Goal: Task Accomplishment & Management: Use online tool/utility

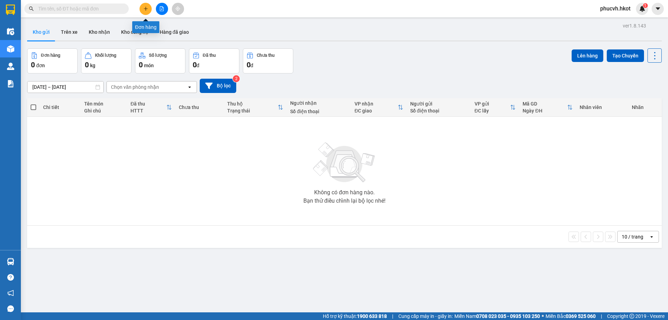
click at [146, 9] on icon "plus" at bounding box center [146, 8] width 4 height 0
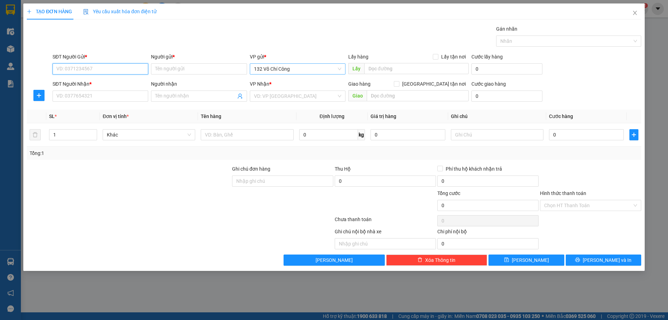
drag, startPoint x: 310, startPoint y: 74, endPoint x: 308, endPoint y: 70, distance: 4.1
click at [308, 70] on span "132 Võ Chí Công" at bounding box center [297, 69] width 87 height 10
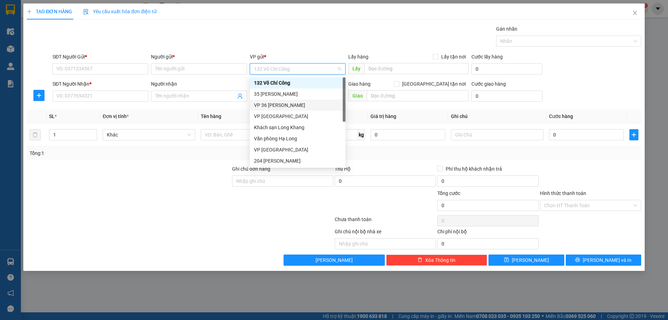
click at [292, 103] on div "VP 36 [PERSON_NAME]" at bounding box center [297, 105] width 87 height 8
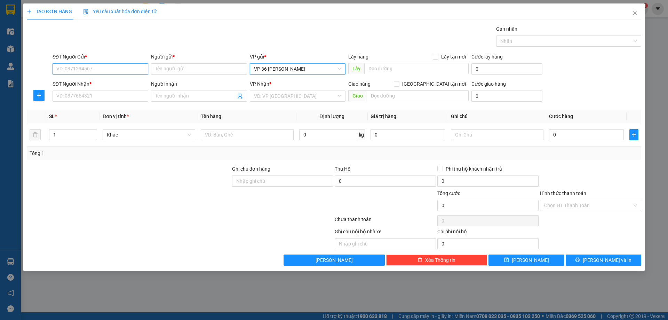
click at [113, 65] on input "SĐT Người Gửi *" at bounding box center [101, 68] width 96 height 11
type input "[PERSON_NAME] GPS"
click at [119, 64] on input "SĐT Người Gửi *" at bounding box center [101, 68] width 96 height 11
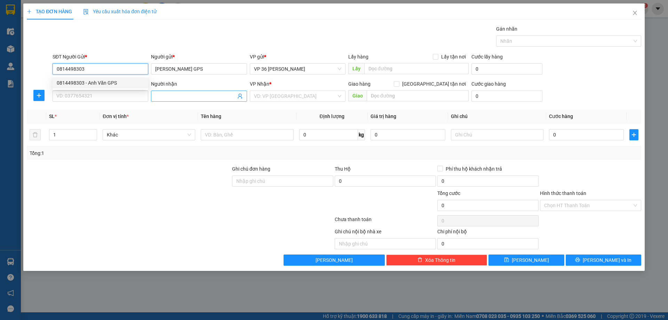
type input "0814498303"
click at [205, 100] on span at bounding box center [199, 95] width 96 height 11
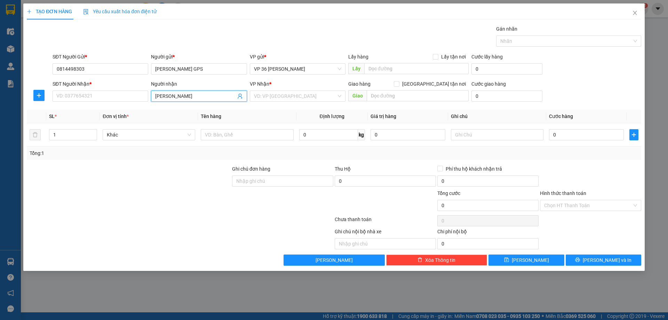
type input "[PERSON_NAME]"
click at [74, 98] on input "SĐT Người Nhận *" at bounding box center [101, 95] width 96 height 11
type input "4917657687702"
click at [314, 98] on input "search" at bounding box center [295, 96] width 82 height 10
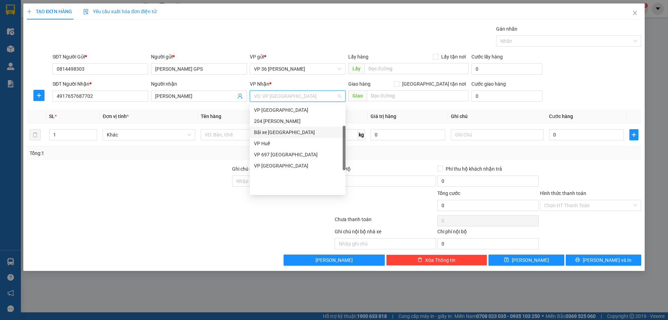
scroll to position [32, 0]
click at [287, 190] on div "VP 697 [GEOGRAPHIC_DATA]" at bounding box center [297, 189] width 87 height 8
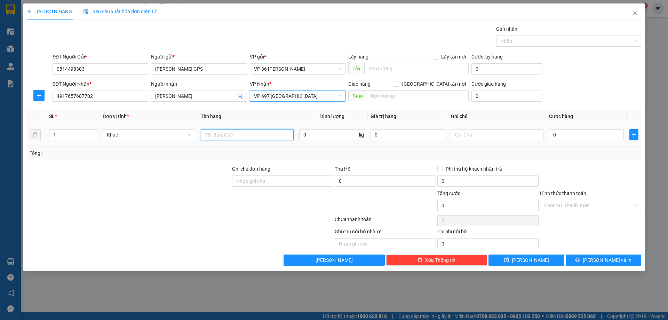
drag, startPoint x: 254, startPoint y: 135, endPoint x: 267, endPoint y: 127, distance: 15.8
click at [254, 135] on input "text" at bounding box center [247, 134] width 92 height 11
type input "D"
type input "Đồ khách quên tại VP 70"
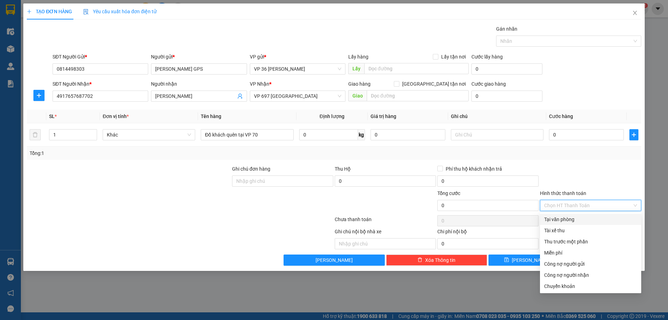
click at [564, 202] on input "Hình thức thanh toán" at bounding box center [588, 205] width 88 height 10
click at [562, 253] on div "Miễn phí" at bounding box center [590, 253] width 93 height 8
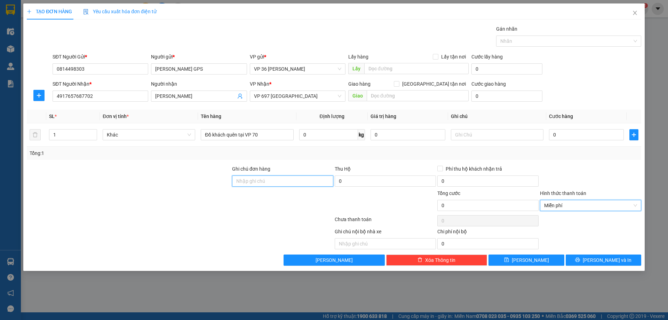
drag, startPoint x: 300, startPoint y: 183, endPoint x: 375, endPoint y: 162, distance: 77.4
click at [305, 181] on input "Ghi chú đơn hàng" at bounding box center [282, 180] width 101 height 11
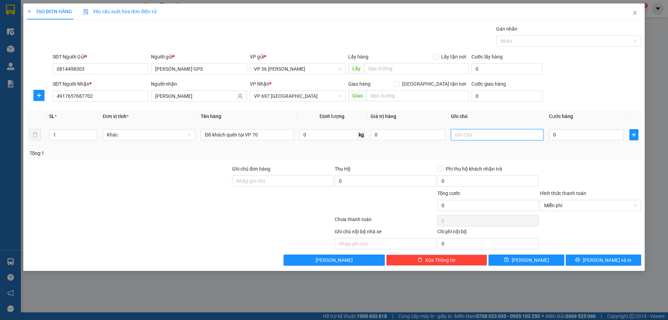
click at [485, 132] on input "text" at bounding box center [497, 134] width 92 height 11
type input "Hàng lên nhắn WhatsApp gọi khách ra lấy"
click at [599, 259] on span "[PERSON_NAME] và In" at bounding box center [606, 260] width 49 height 8
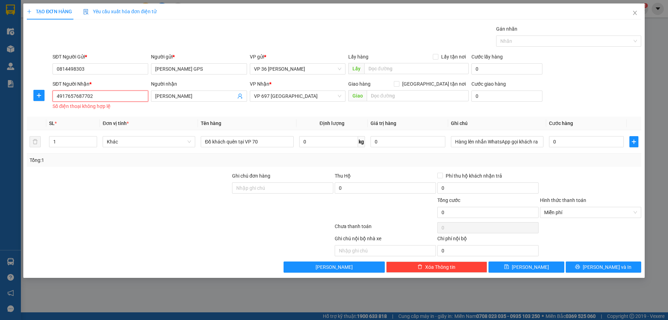
click at [61, 97] on input "4917657687702" at bounding box center [101, 95] width 96 height 11
drag, startPoint x: 105, startPoint y: 95, endPoint x: 47, endPoint y: 96, distance: 58.8
click at [47, 96] on div "SĐT Người Nhận * 4917657687702 4917657687702 Số điện thoại không hợp lệ Người n…" at bounding box center [333, 95] width 615 height 31
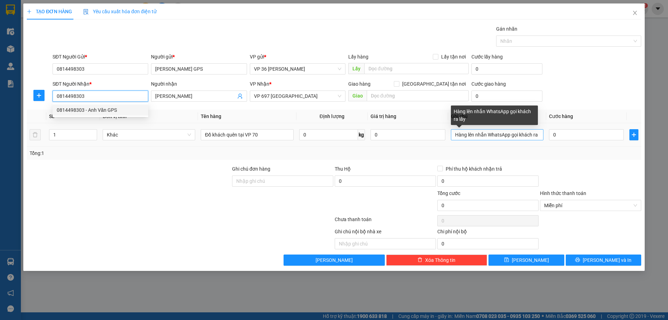
type input "0814498303"
click at [510, 134] on input "Hàng lên nhắn WhatsApp gọi khách ra lấy" at bounding box center [497, 134] width 92 height 11
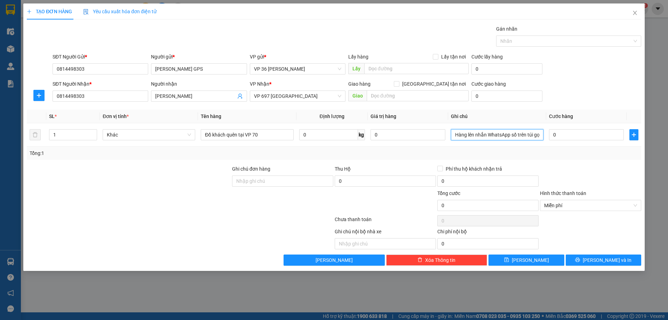
type input "Hàng lên nhắn WhatsApp số trên túi gọi khách ra lấy"
click at [384, 158] on div "Tổng: 1" at bounding box center [334, 152] width 614 height 13
click at [580, 259] on icon "printer" at bounding box center [577, 259] width 5 height 5
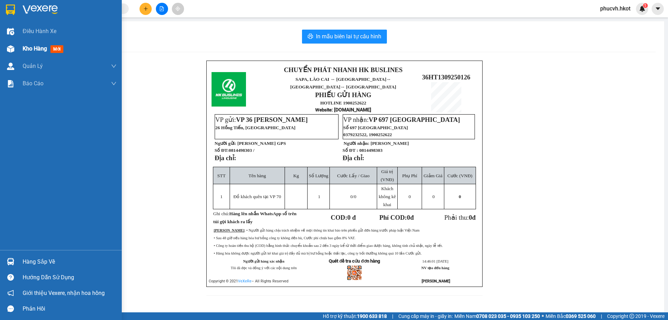
click at [12, 46] on img at bounding box center [10, 48] width 7 height 7
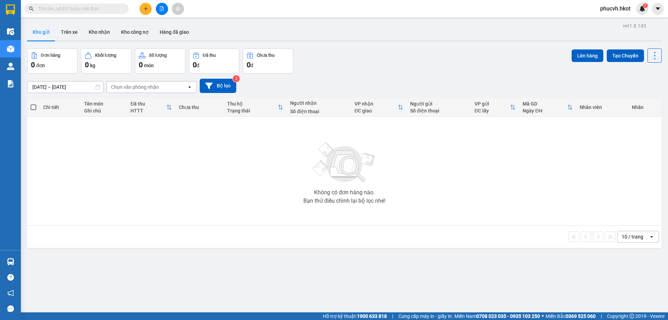
click at [167, 82] on div "Chọn văn phòng nhận" at bounding box center [147, 86] width 80 height 11
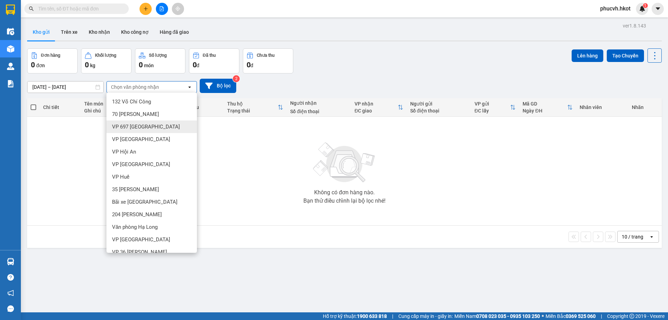
click at [156, 120] on div "VP 697 [GEOGRAPHIC_DATA]" at bounding box center [151, 126] width 90 height 13
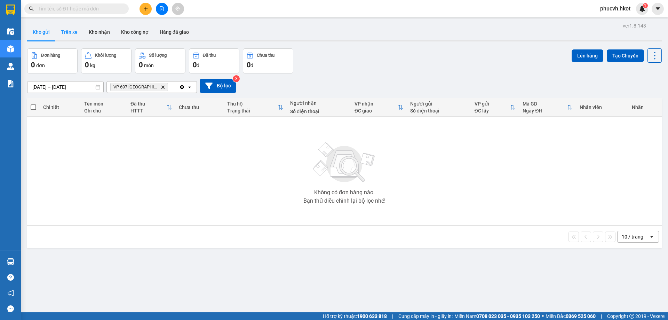
click at [65, 34] on button "Trên xe" at bounding box center [69, 32] width 28 height 17
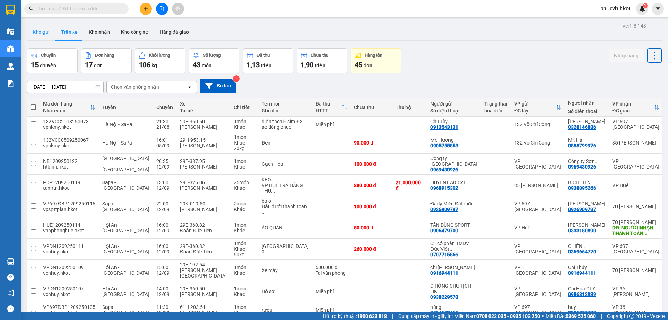
click at [40, 33] on button "Kho gửi" at bounding box center [41, 32] width 28 height 17
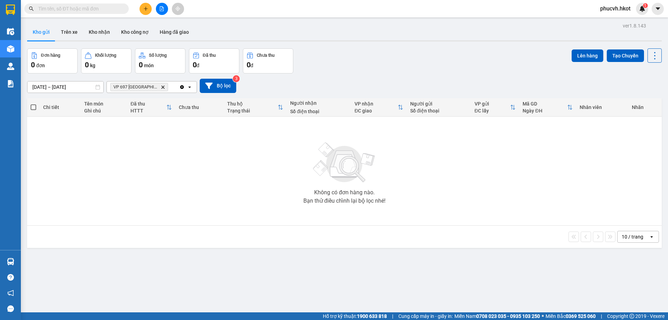
click at [183, 87] on icon "Clear all" at bounding box center [182, 87] width 4 height 4
click at [660, 6] on icon "caret-down" at bounding box center [657, 9] width 6 height 6
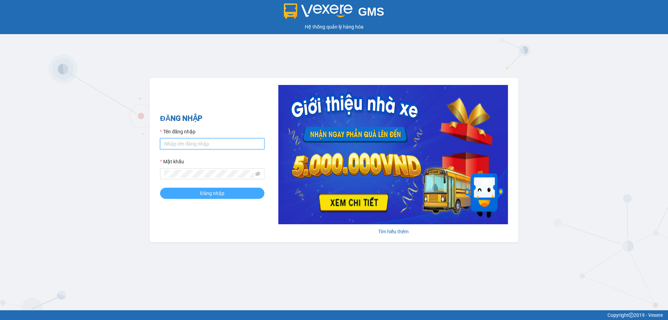
type input "phucvh.hkot"
click at [234, 193] on button "Đăng nhập" at bounding box center [212, 192] width 104 height 11
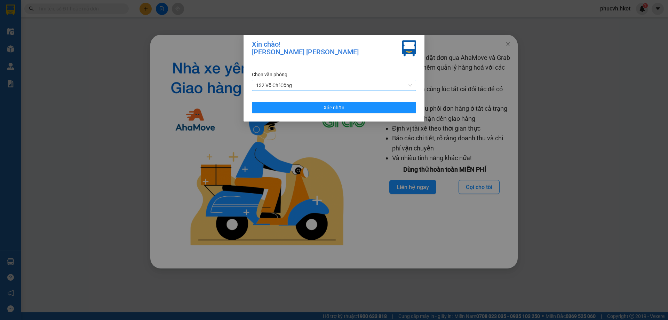
click at [328, 83] on span "132 Võ Chí Công" at bounding box center [334, 85] width 156 height 10
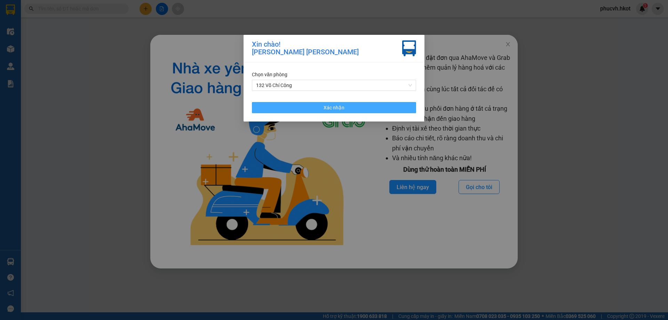
click at [323, 107] on button "Xác nhận" at bounding box center [334, 107] width 164 height 11
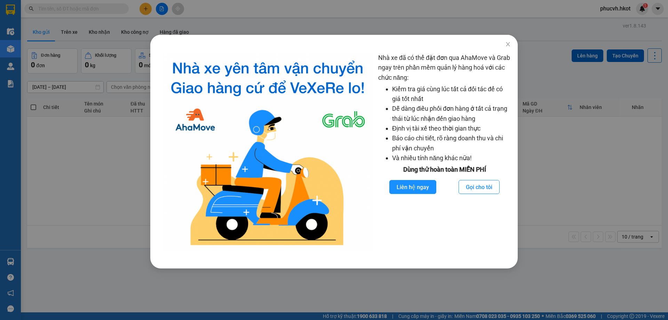
drag, startPoint x: 648, startPoint y: 10, endPoint x: 666, endPoint y: 9, distance: 18.1
click at [653, 10] on div "Nhà xe đã có thể đặt đơn qua AhaMove và Grab ngay trên phần mềm quản lý hàng ho…" at bounding box center [334, 160] width 668 height 320
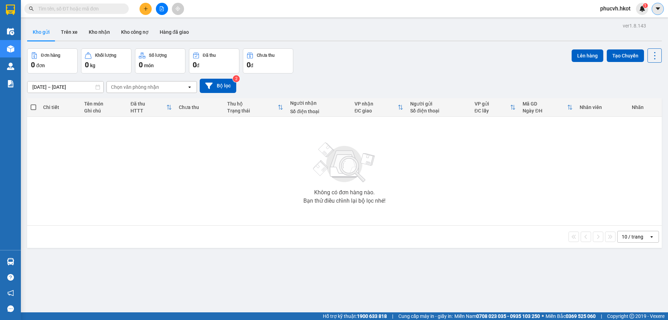
click at [655, 7] on icon "caret-down" at bounding box center [657, 9] width 6 height 6
click at [629, 6] on span "phucvh.hkot" at bounding box center [614, 8] width 41 height 9
click at [612, 17] on li "Đăng xuất" at bounding box center [615, 21] width 45 height 11
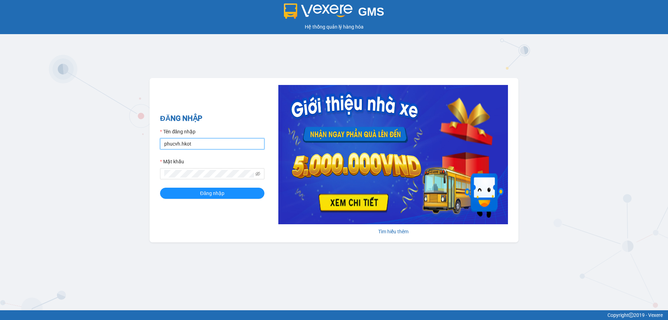
click at [214, 145] on input "phucvh.hkot" at bounding box center [212, 143] width 104 height 11
type input "ndvan.hkot"
click at [183, 189] on button "Đăng nhập" at bounding box center [212, 192] width 104 height 11
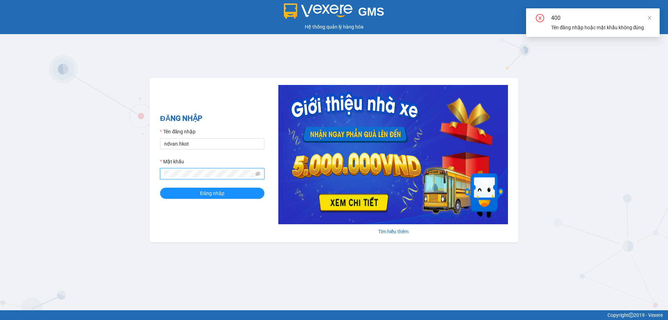
click at [111, 164] on div "GMS Hệ thống quản lý hàng hóa ĐĂNG NHẬP Tên đăng nhập ndvan.hkot Mật khẩu Đăng …" at bounding box center [334, 155] width 668 height 310
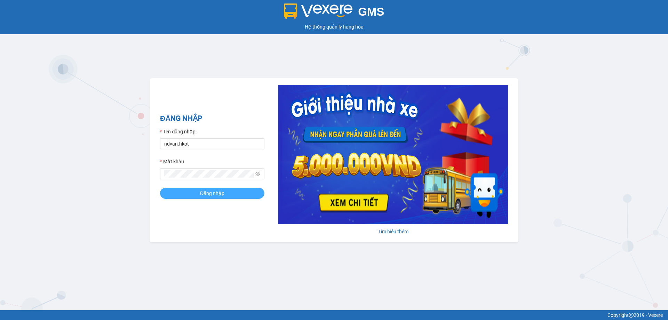
click at [179, 195] on button "Đăng nhập" at bounding box center [212, 192] width 104 height 11
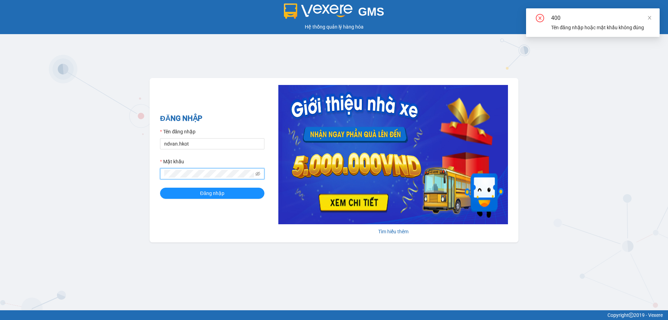
click at [143, 169] on div "GMS Hệ thống quản lý hàng hóa ĐĂNG NHẬP Tên đăng nhập ndvan.hkot Mật khẩu Đăng …" at bounding box center [334, 155] width 668 height 310
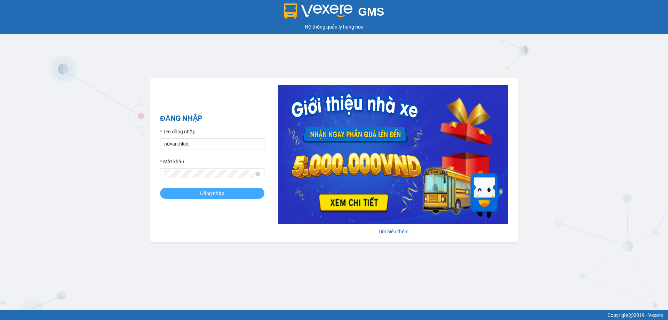
click at [178, 194] on button "Đăng nhập" at bounding box center [212, 192] width 104 height 11
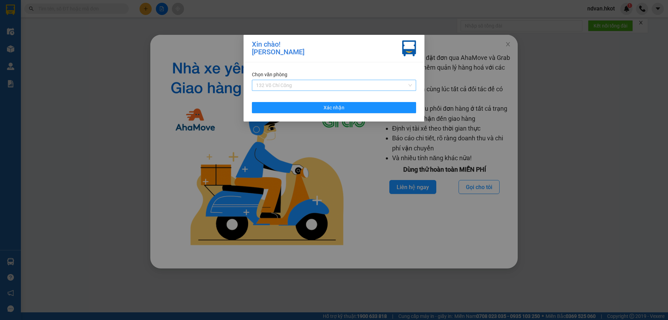
click at [391, 80] on span "132 Võ Chí Công" at bounding box center [334, 85] width 156 height 10
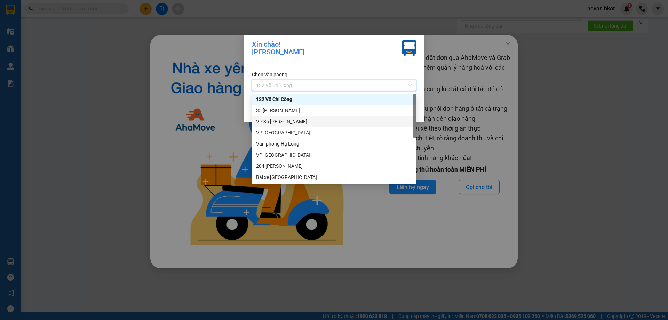
click at [303, 116] on div "VP 36 [PERSON_NAME]" at bounding box center [334, 121] width 164 height 11
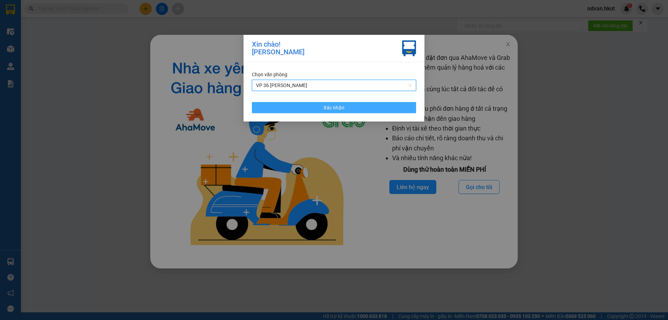
click at [376, 107] on button "Xác nhận" at bounding box center [334, 107] width 164 height 11
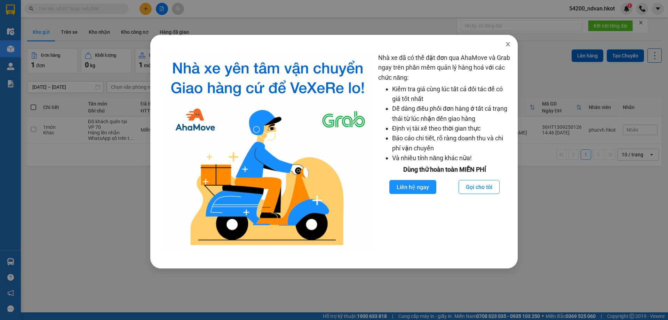
click at [509, 44] on icon "close" at bounding box center [508, 44] width 6 height 6
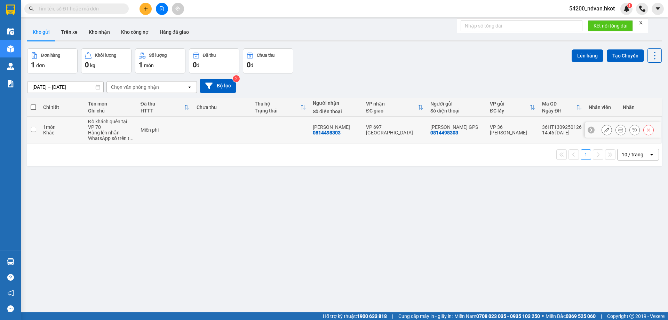
click at [35, 128] on input "checkbox" at bounding box center [33, 129] width 5 height 5
checkbox input "true"
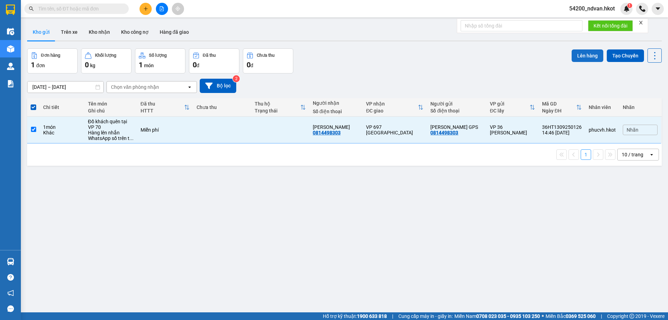
click at [583, 52] on button "Lên hàng" at bounding box center [587, 55] width 32 height 13
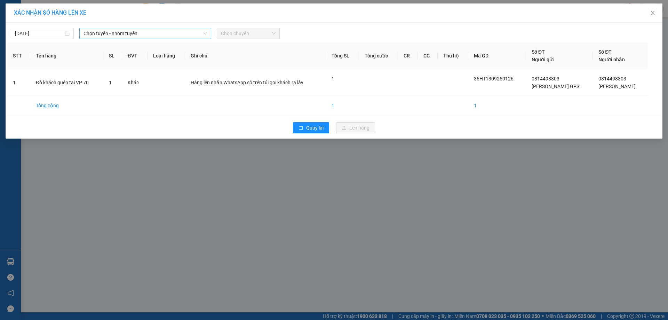
click at [88, 31] on span "Chọn tuyến - nhóm tuyến" at bounding box center [144, 33] width 123 height 10
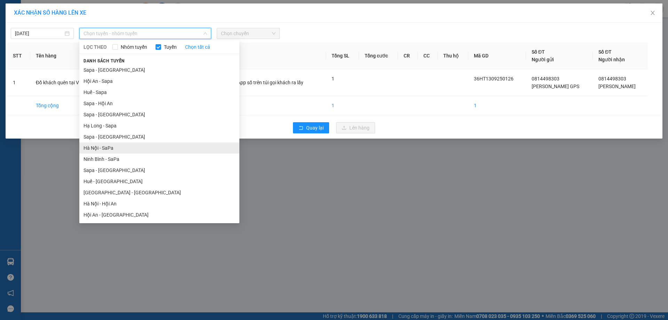
click at [134, 146] on li "Hà Nội - SaPa" at bounding box center [159, 147] width 160 height 11
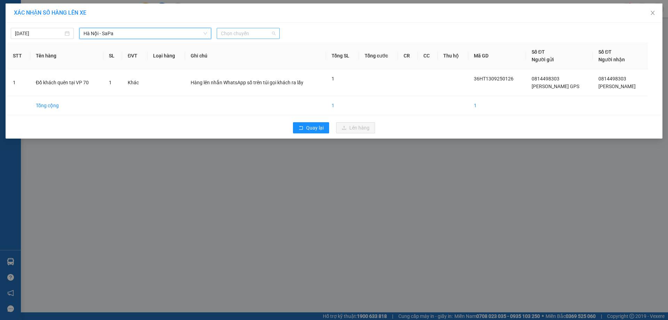
click at [271, 36] on span "Chọn chuyến" at bounding box center [248, 33] width 55 height 10
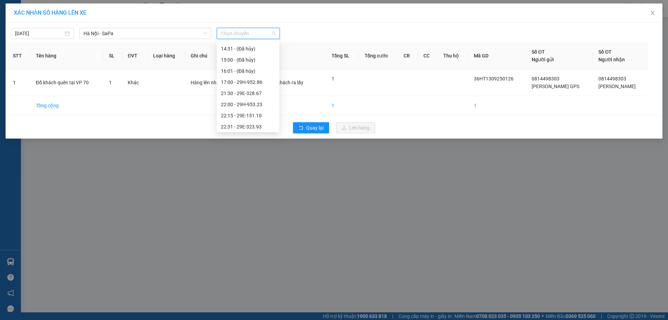
scroll to position [174, 0]
click at [257, 108] on div "14:00 - 29E-342.14" at bounding box center [248, 107] width 54 height 8
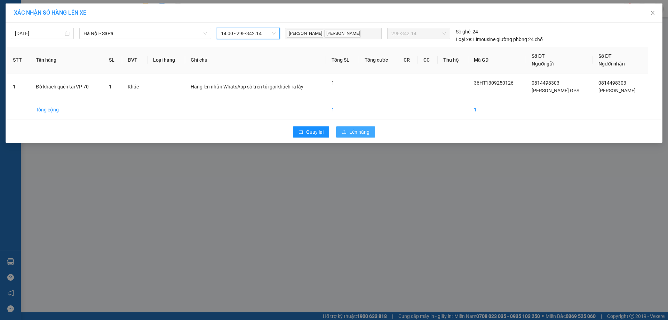
click at [362, 129] on span "Lên hàng" at bounding box center [359, 132] width 20 height 8
